Goal: Task Accomplishment & Management: Manage account settings

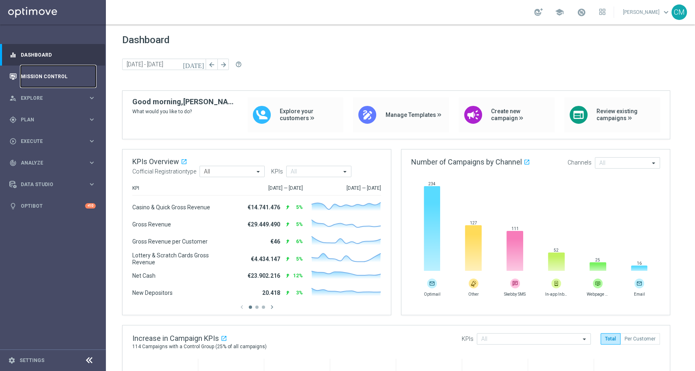
click at [37, 77] on link "Mission Control" at bounding box center [58, 77] width 75 height 22
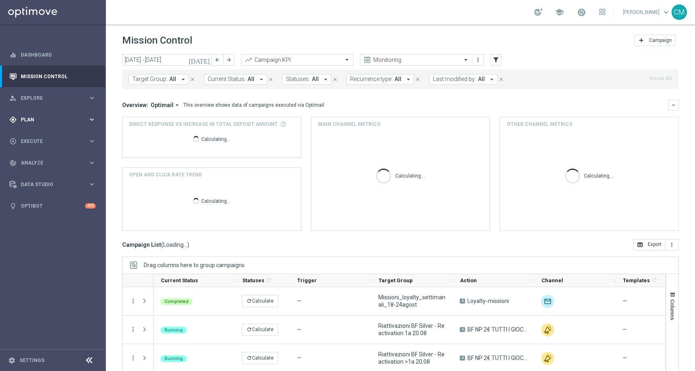
click at [39, 120] on span "Plan" at bounding box center [54, 119] width 67 height 5
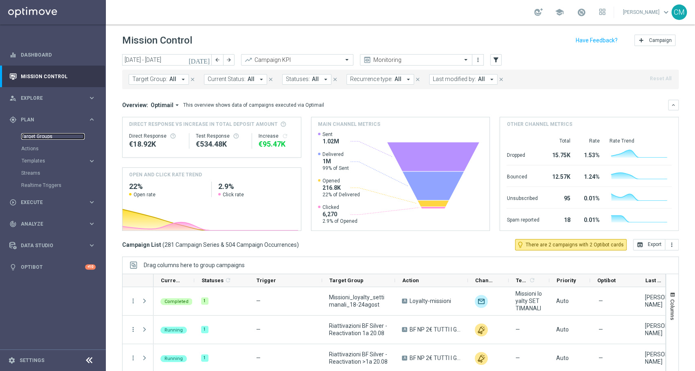
click at [49, 136] on link "Target Groups" at bounding box center [52, 136] width 63 height 7
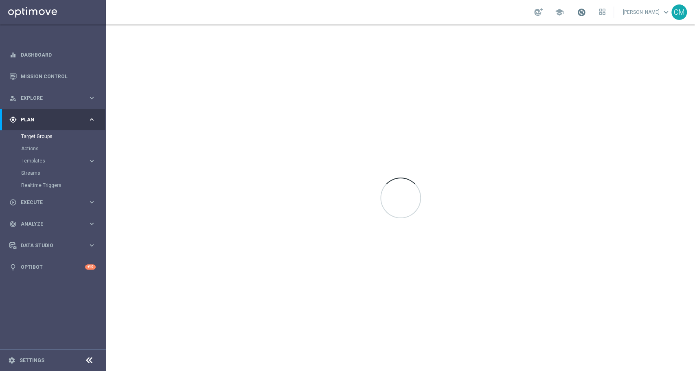
click at [582, 14] on span at bounding box center [581, 12] width 9 height 9
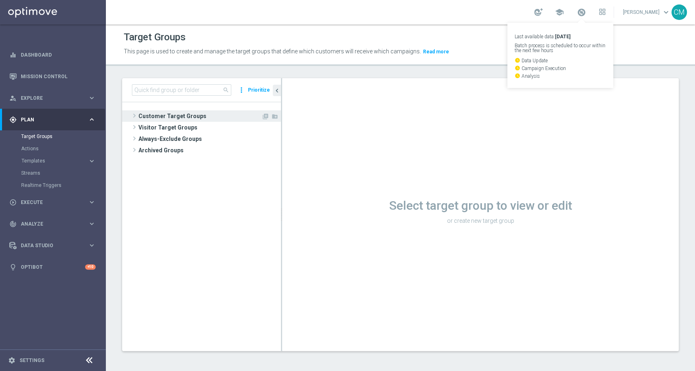
click at [192, 114] on span "Customer Target Groups" at bounding box center [199, 115] width 123 height 11
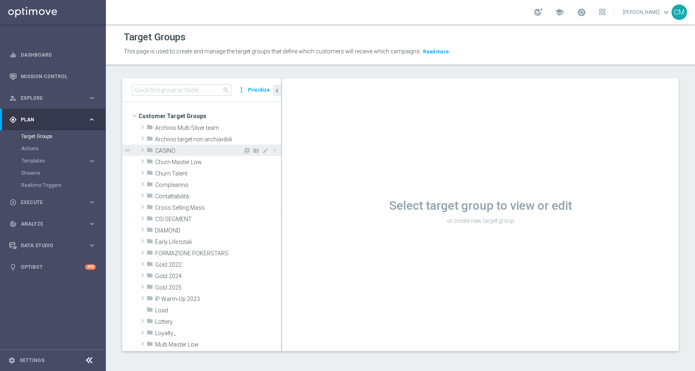
click at [192, 145] on div "folder CASINO" at bounding box center [195, 149] width 96 height 11
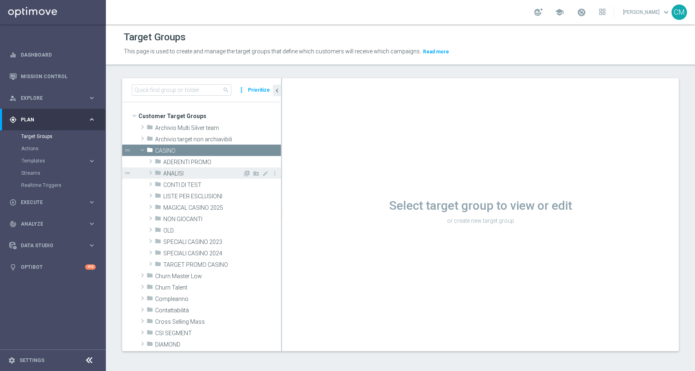
click at [197, 177] on div "folder ANALISI" at bounding box center [199, 172] width 88 height 11
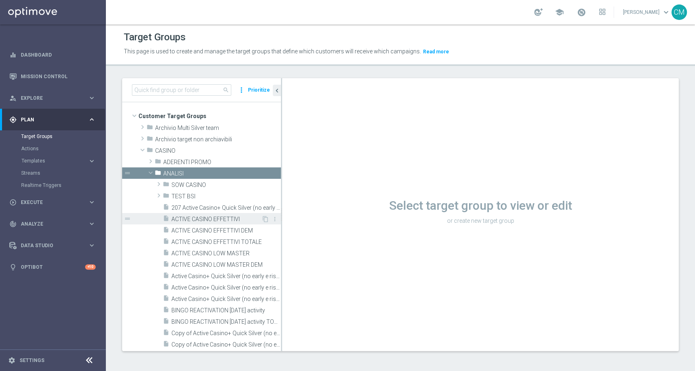
click at [197, 223] on div "insert_drive_file ACTIVE CASINO EFFETTIVI" at bounding box center [212, 218] width 98 height 11
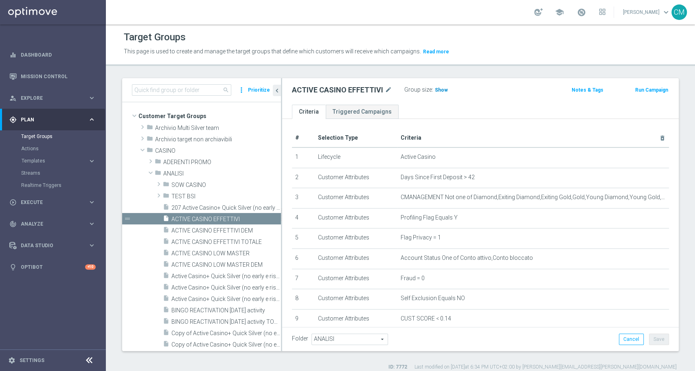
click at [438, 90] on span "Show" at bounding box center [441, 90] width 13 height 6
click at [446, 89] on span "46,427" at bounding box center [443, 91] width 17 height 8
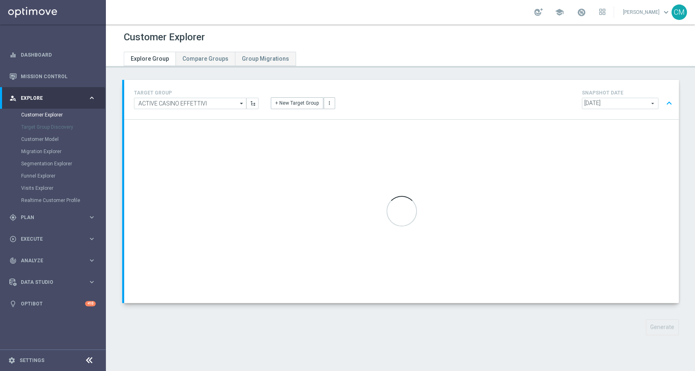
click at [590, 104] on span "2025-08-18" at bounding box center [620, 103] width 76 height 11
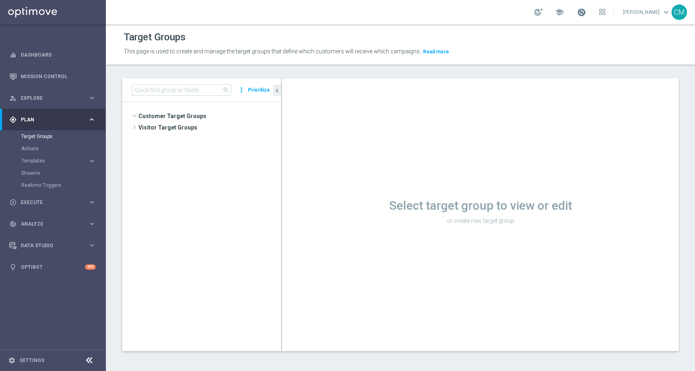
click at [584, 10] on span at bounding box center [581, 12] width 9 height 9
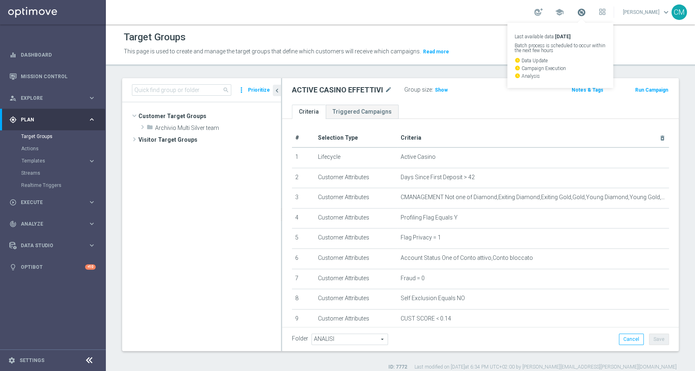
click at [580, 11] on span at bounding box center [581, 12] width 9 height 9
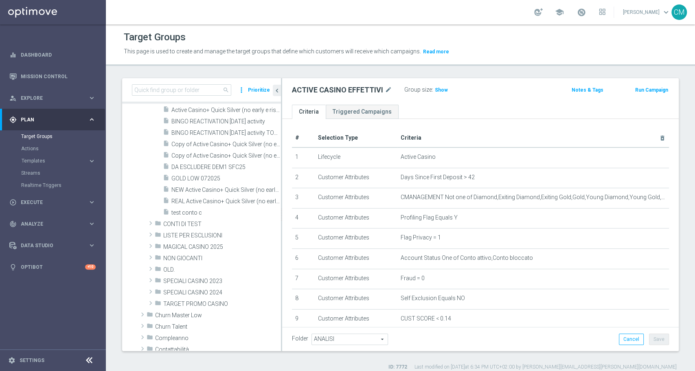
scroll to position [192, 0]
click at [197, 240] on span "MAGICAL CASINO 2025" at bounding box center [202, 243] width 79 height 7
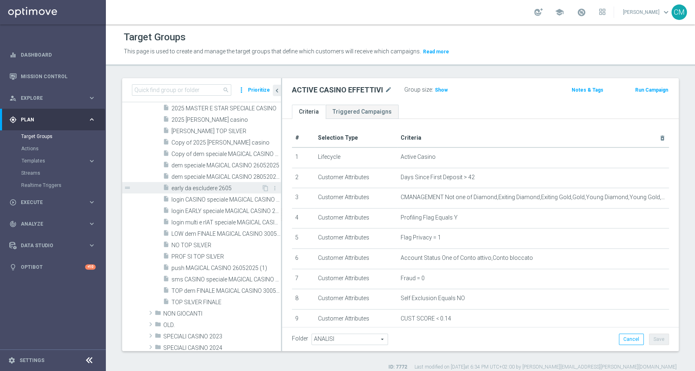
scroll to position [322, 0]
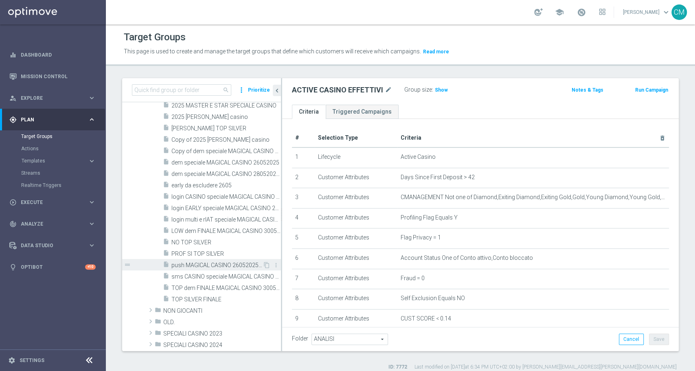
click at [204, 266] on span "push MAGICAL CASINO 26052025 (1)" at bounding box center [216, 265] width 91 height 7
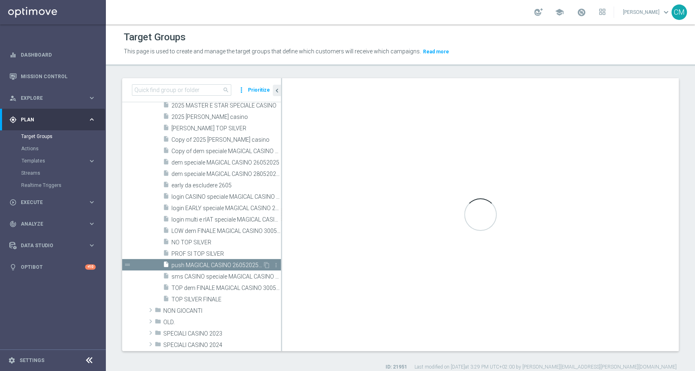
type input "MAGICAL CASINO 2025"
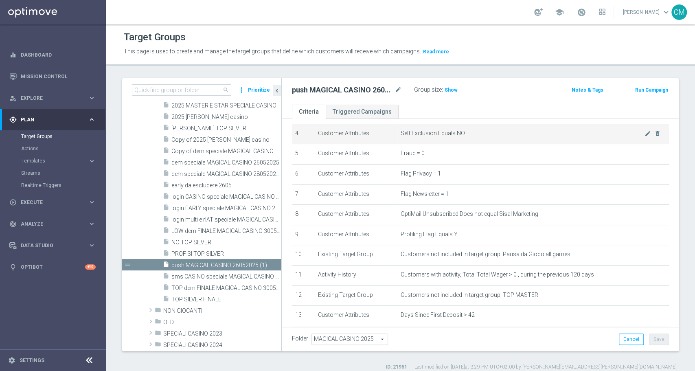
scroll to position [84, 0]
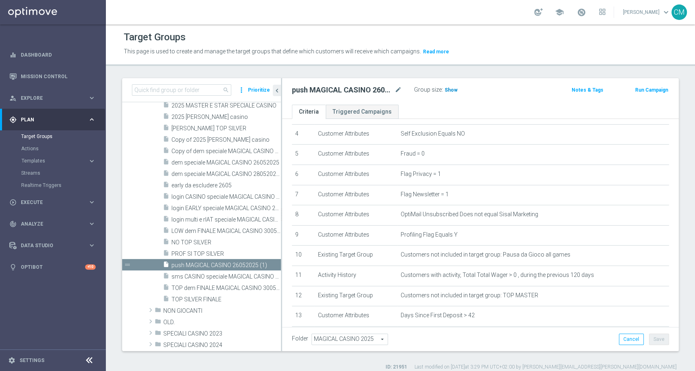
click at [450, 89] on span "Show" at bounding box center [450, 90] width 13 height 6
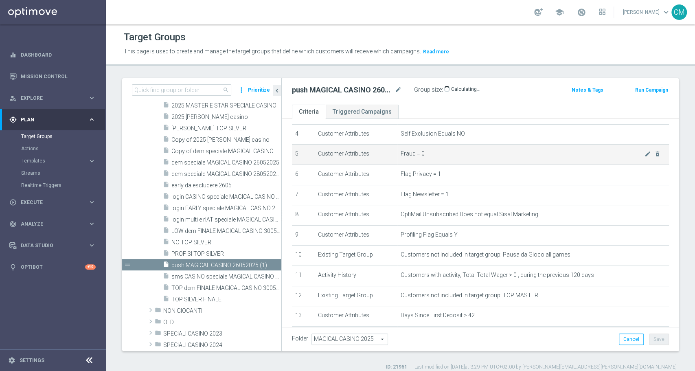
scroll to position [0, 0]
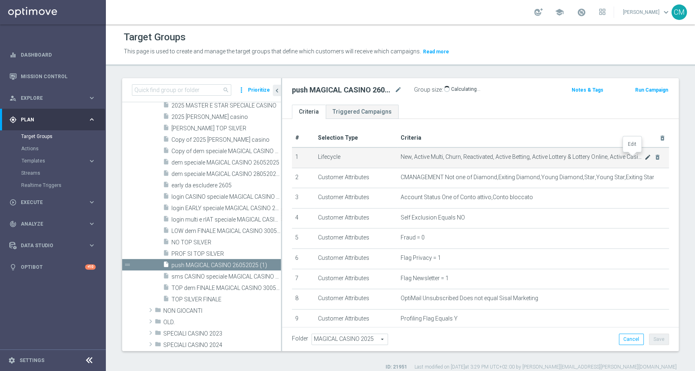
click at [644, 158] on icon "mode_edit" at bounding box center [647, 157] width 7 height 7
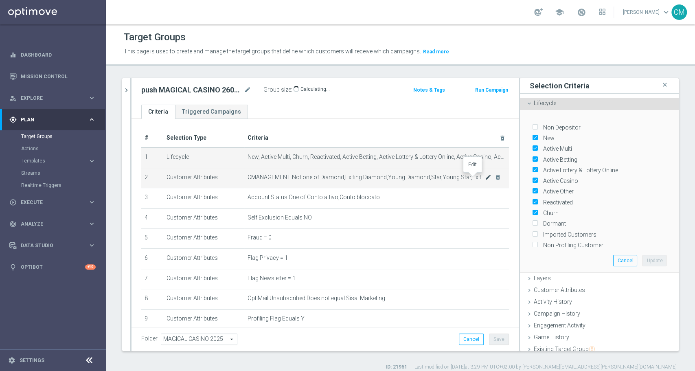
click at [485, 179] on icon "mode_edit" at bounding box center [488, 177] width 7 height 7
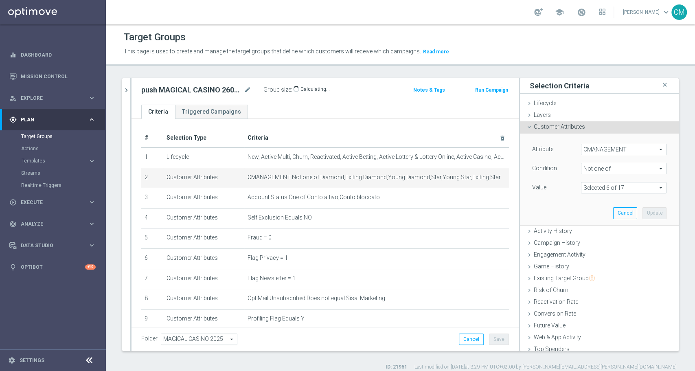
click at [591, 189] on span at bounding box center [623, 187] width 85 height 11
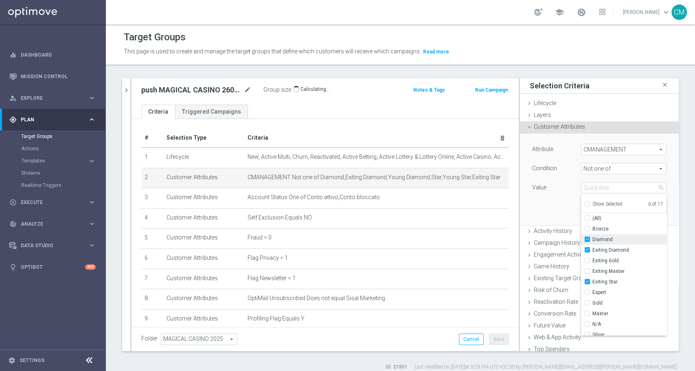
scroll to position [68, 0]
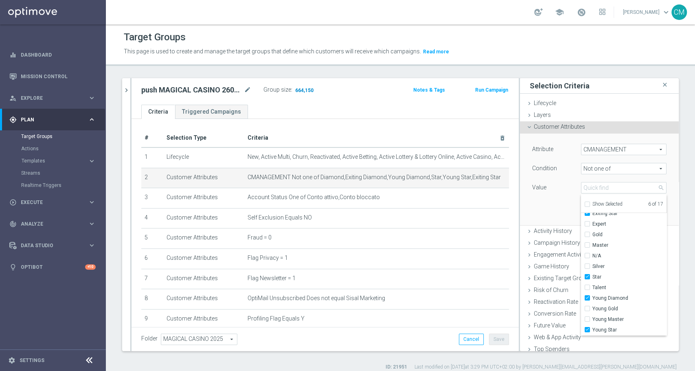
drag, startPoint x: 380, startPoint y: 125, endPoint x: 299, endPoint y: 90, distance: 88.9
click at [299, 90] on span "664,150" at bounding box center [304, 91] width 20 height 8
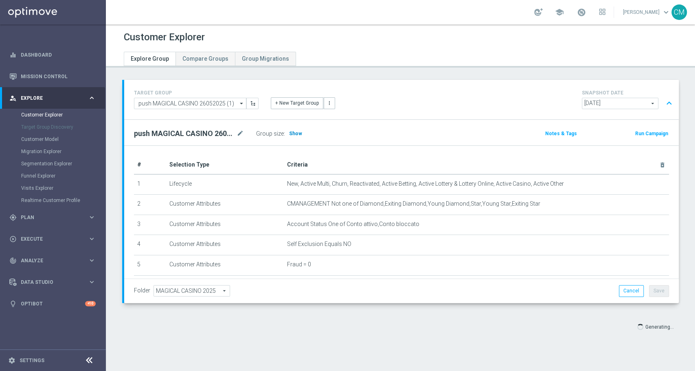
click at [291, 132] on span "Show" at bounding box center [295, 134] width 13 height 6
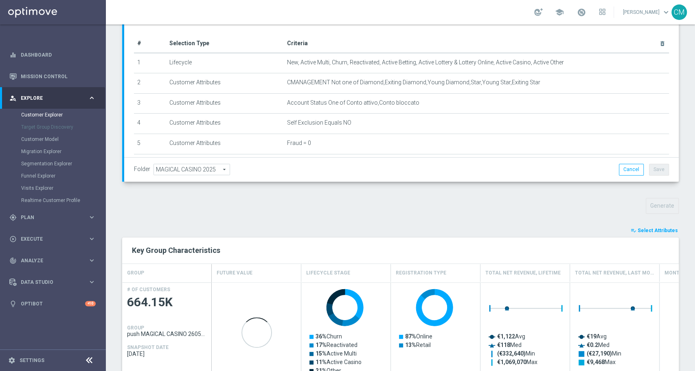
scroll to position [131, 0]
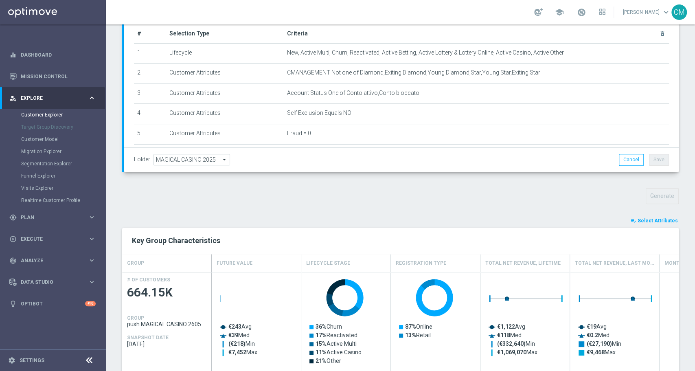
click at [640, 220] on span "Select Attributes" at bounding box center [657, 221] width 40 height 6
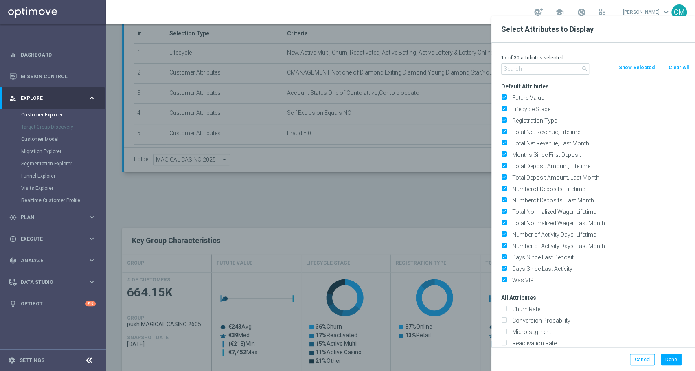
click at [668, 70] on button "Clear All" at bounding box center [678, 67] width 22 height 9
checkbox input "false"
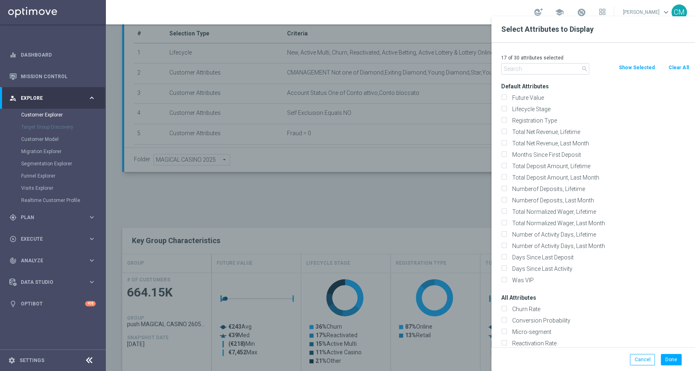
checkbox input "false"
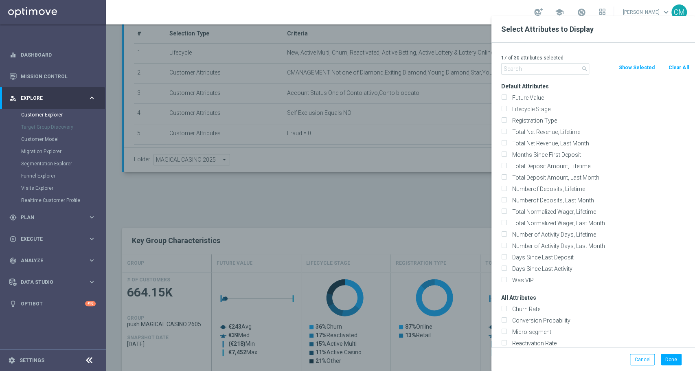
checkbox input "false"
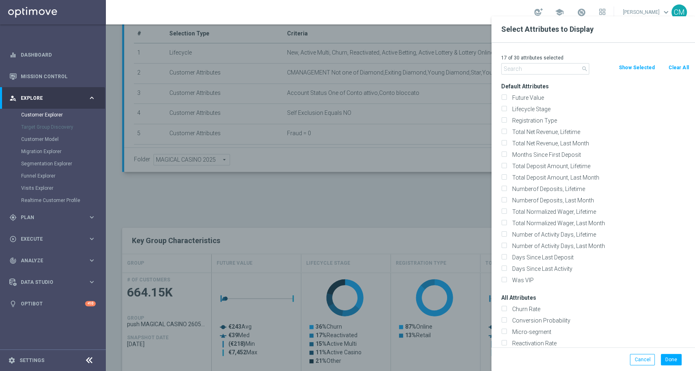
checkbox input "false"
click at [543, 65] on input "text" at bounding box center [545, 68] width 88 height 11
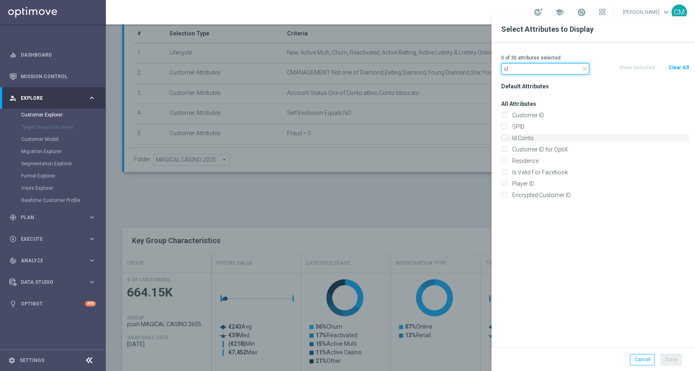
type input "id"
click at [539, 138] on label "Id Conto" at bounding box center [598, 137] width 179 height 7
click at [506, 138] on input "Id Conto" at bounding box center [503, 138] width 5 height 5
checkbox input "true"
click at [669, 354] on button "Done" at bounding box center [670, 359] width 21 height 11
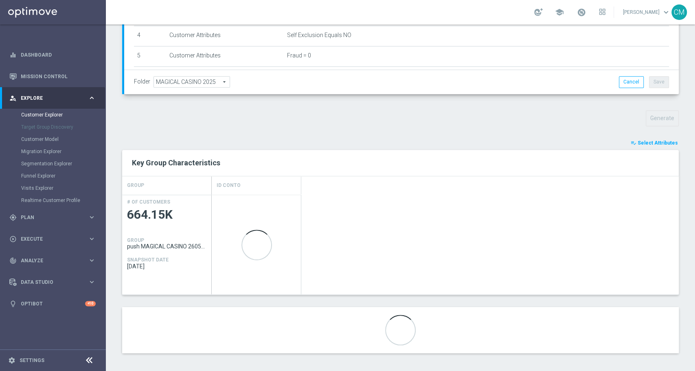
scroll to position [210, 0]
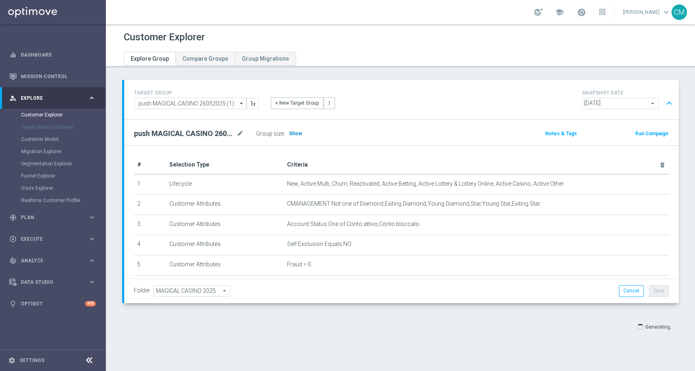
click at [290, 132] on span "Show" at bounding box center [295, 134] width 13 height 6
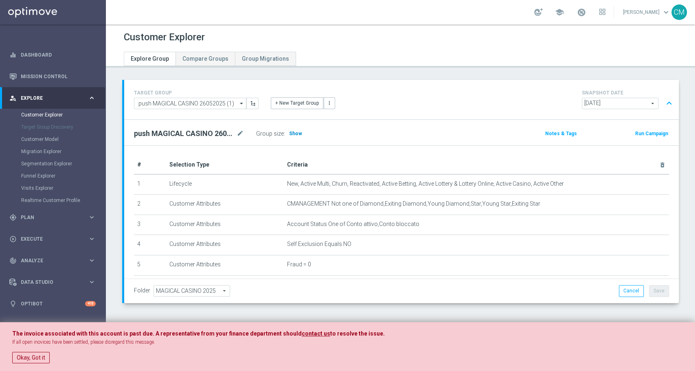
click at [288, 134] on h3 "Show" at bounding box center [295, 133] width 15 height 9
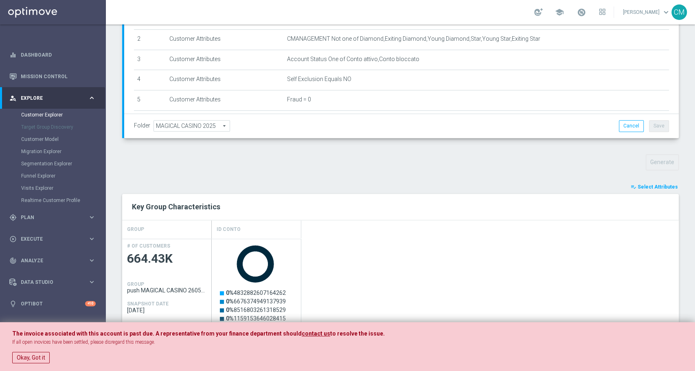
scroll to position [389, 0]
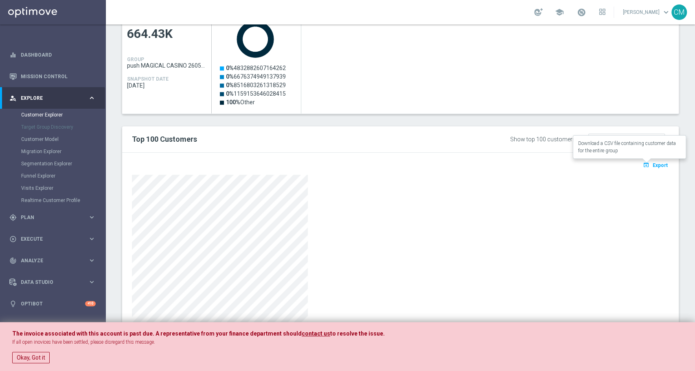
click at [644, 164] on button "open_in_browser Export" at bounding box center [654, 165] width 27 height 11
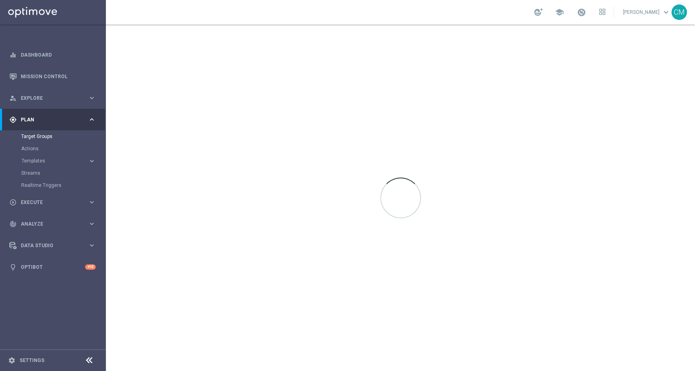
click at [583, 15] on span at bounding box center [581, 12] width 9 height 9
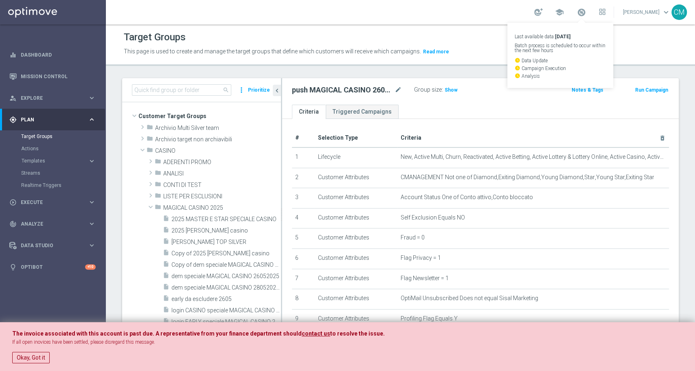
scroll to position [119, 0]
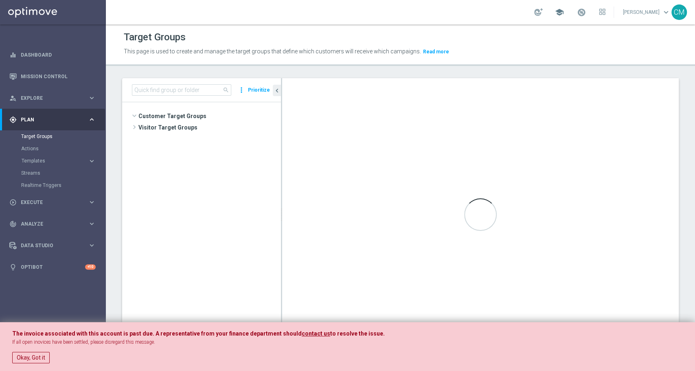
scroll to position [119, 0]
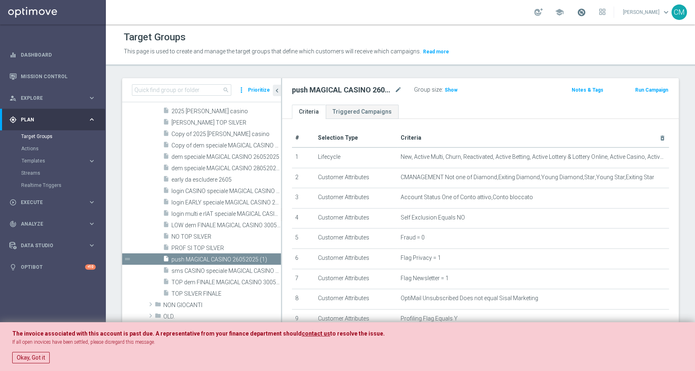
click at [584, 11] on span at bounding box center [581, 12] width 9 height 9
click at [452, 87] on span "Show" at bounding box center [450, 90] width 13 height 6
